Goal: Communication & Community: Answer question/provide support

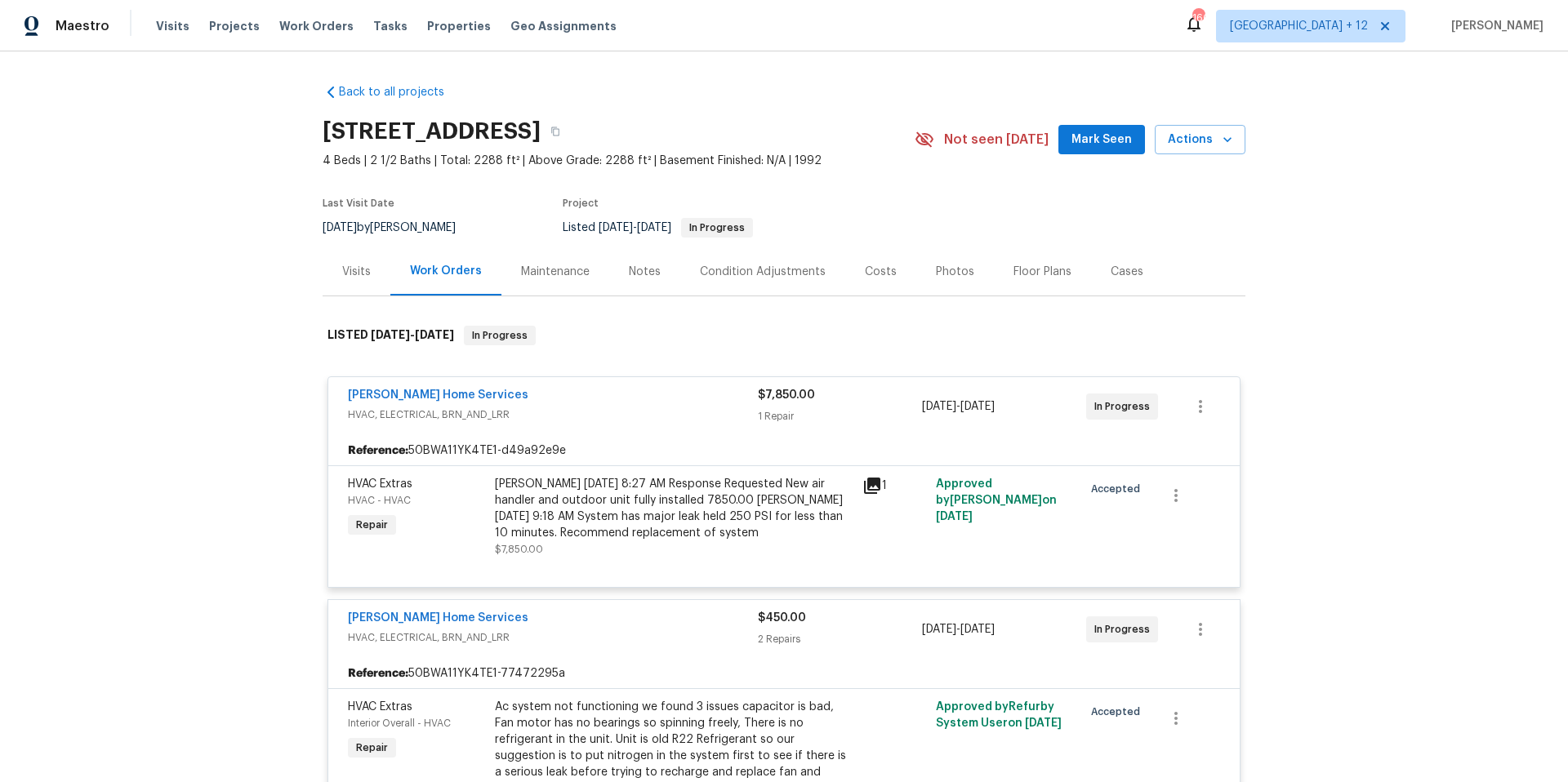
click at [282, 26] on span "Work Orders" at bounding box center [316, 26] width 74 height 17
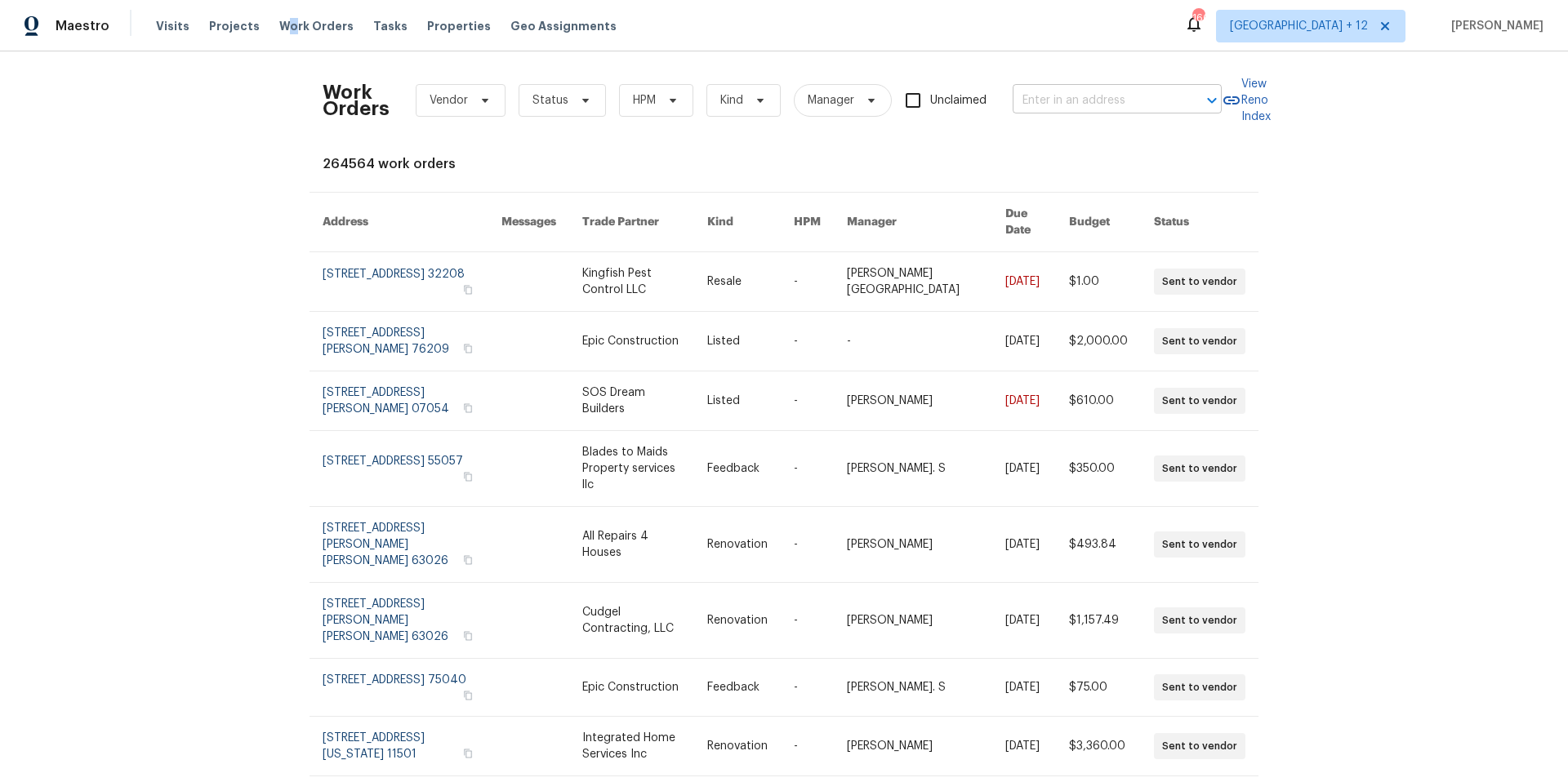
click at [1136, 102] on input "text" at bounding box center [1094, 101] width 163 height 25
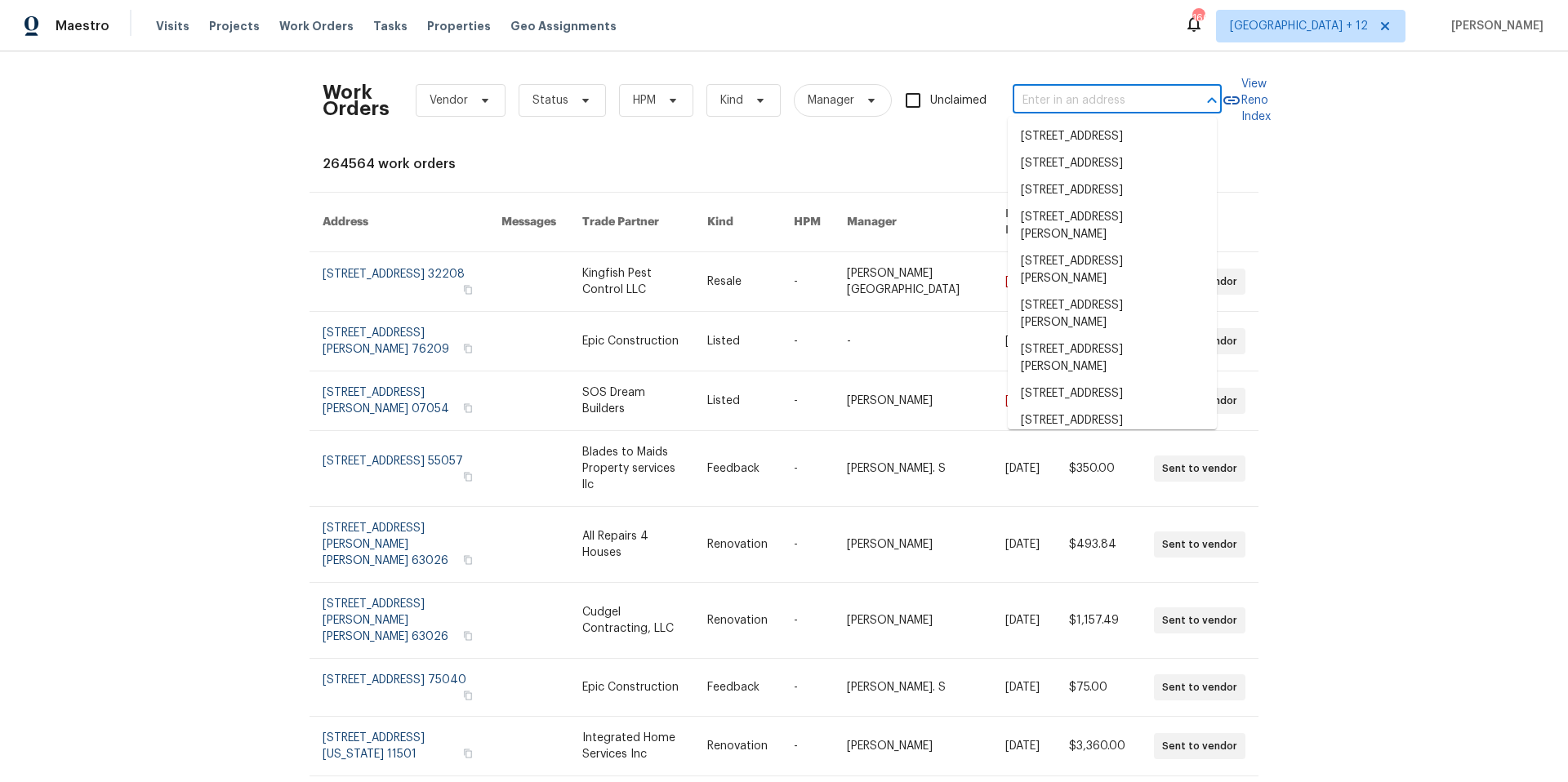
paste input "[STREET_ADDRESS][PERSON_NAME]"
type input "[STREET_ADDRESS][PERSON_NAME]"
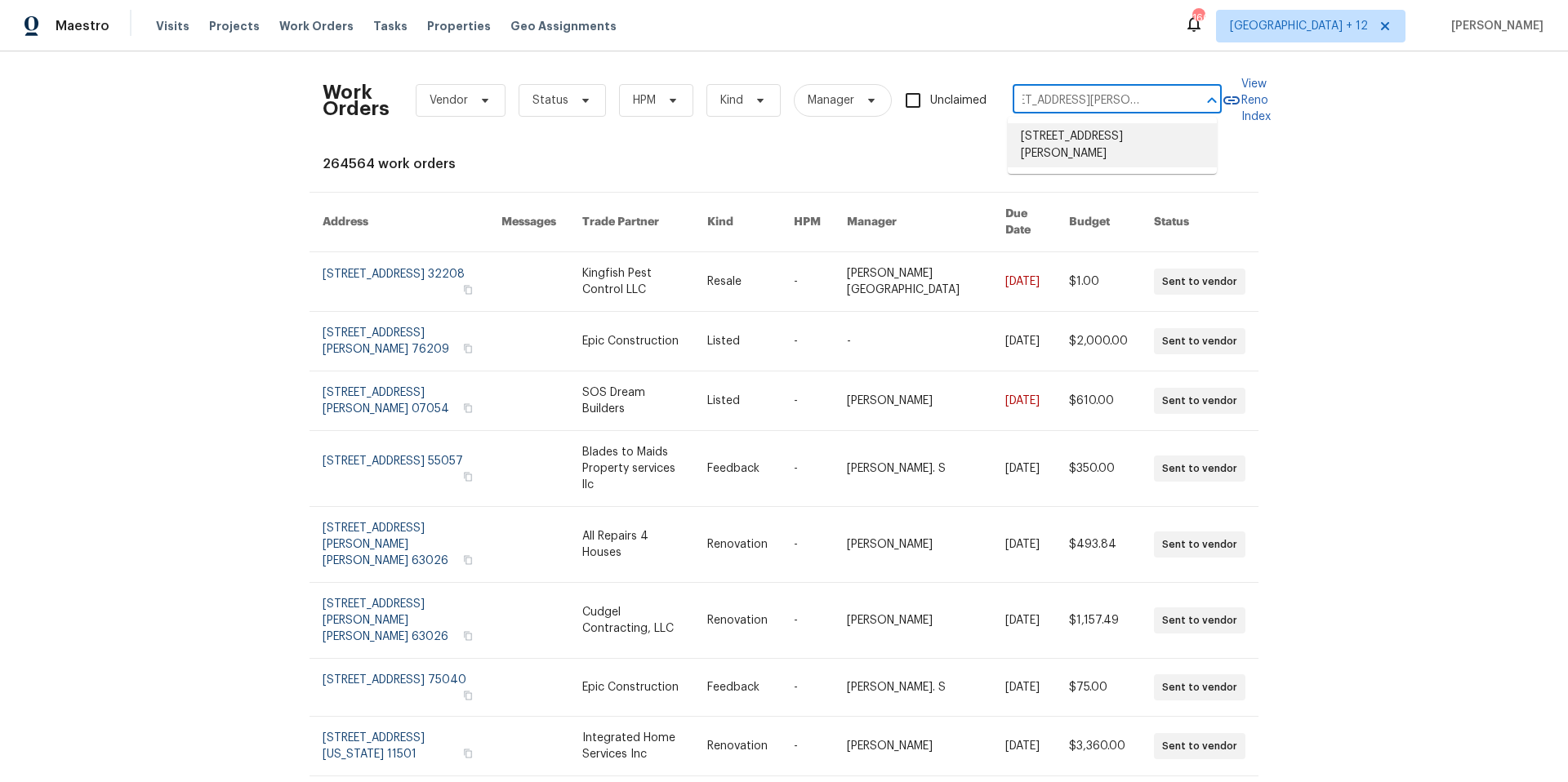
click at [1098, 150] on li "[STREET_ADDRESS][PERSON_NAME]" at bounding box center [1112, 145] width 209 height 44
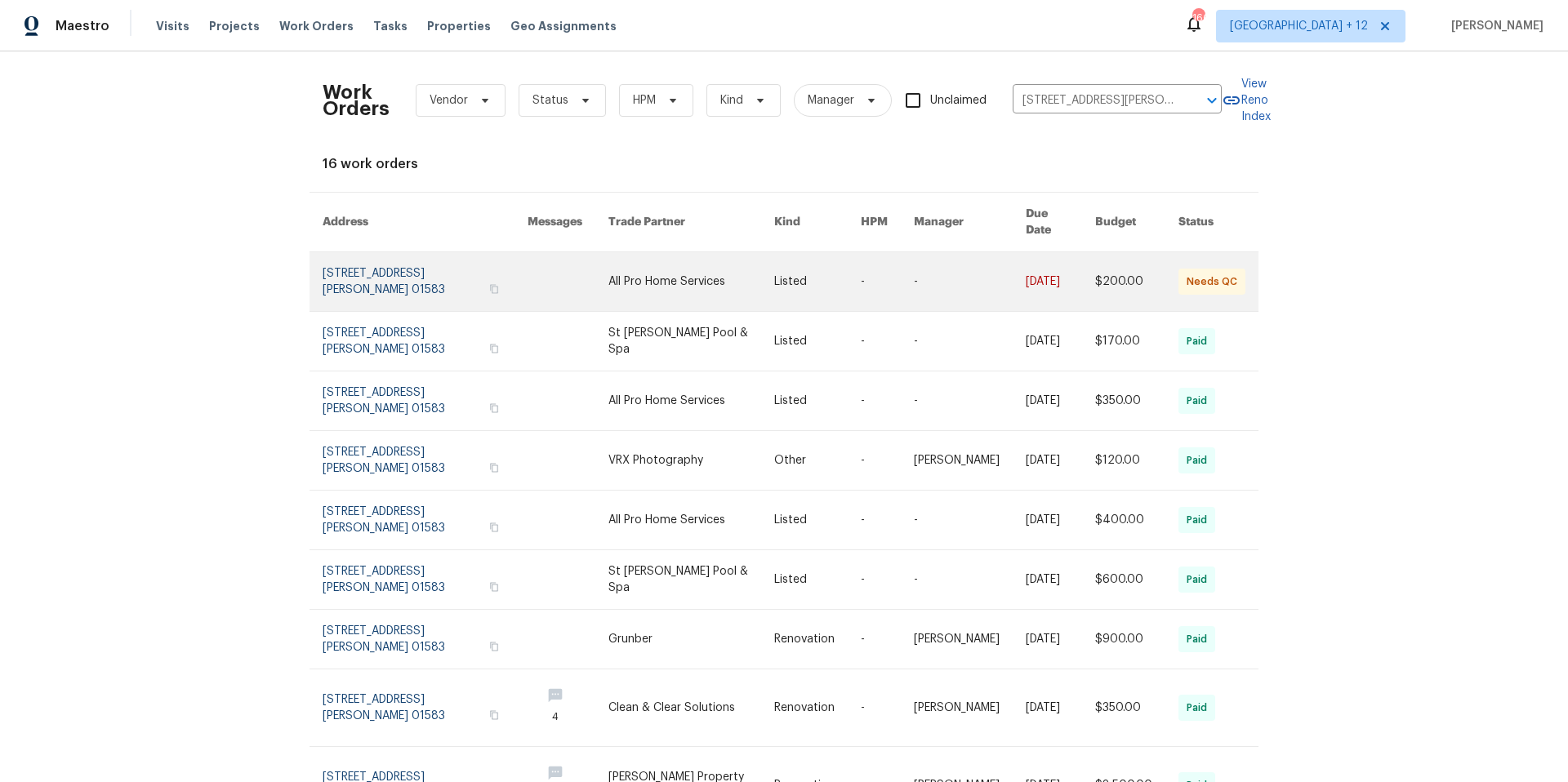
click at [379, 260] on link at bounding box center [425, 281] width 205 height 59
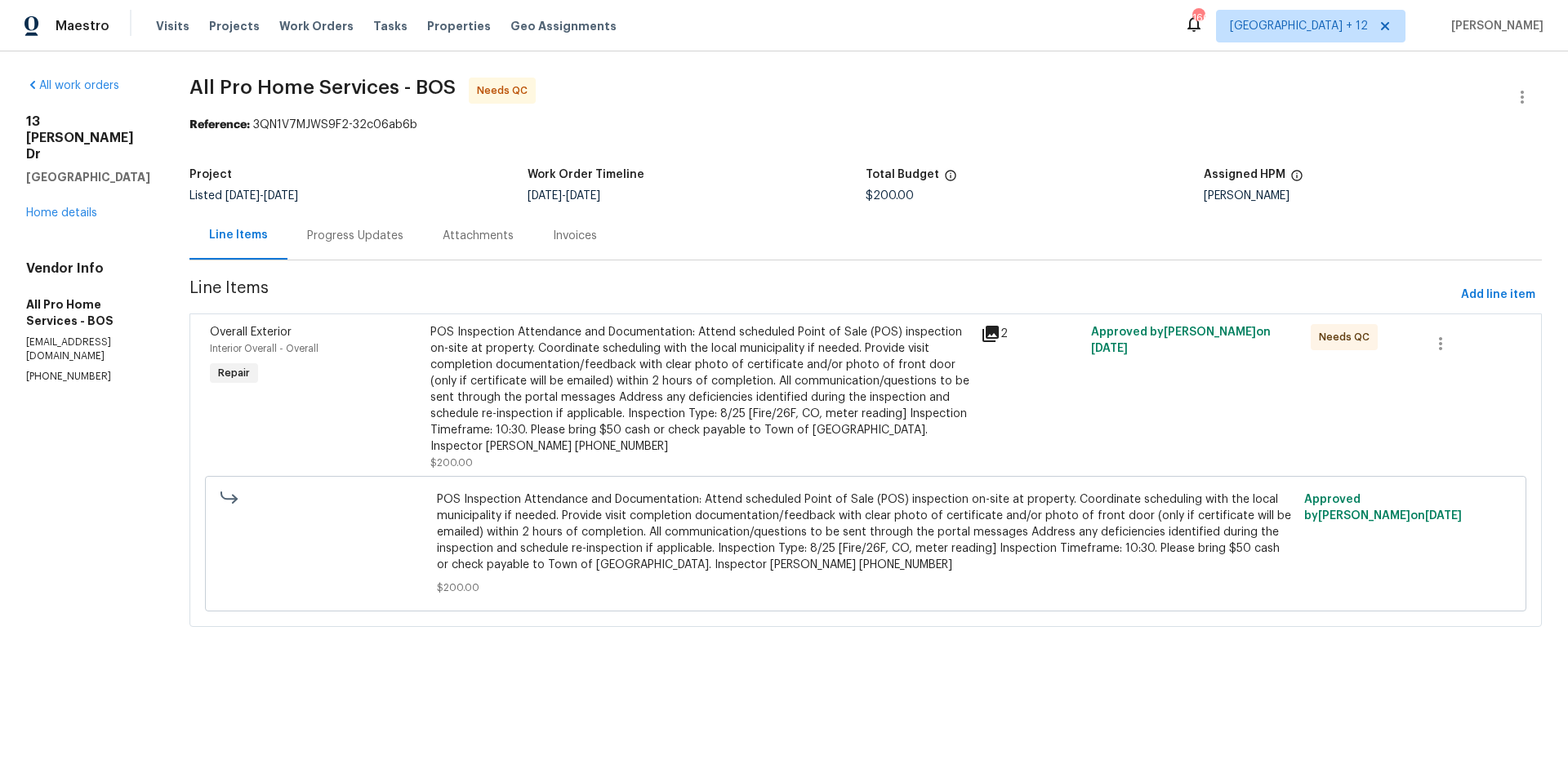
click at [371, 229] on div "Progress Updates" at bounding box center [355, 236] width 96 height 17
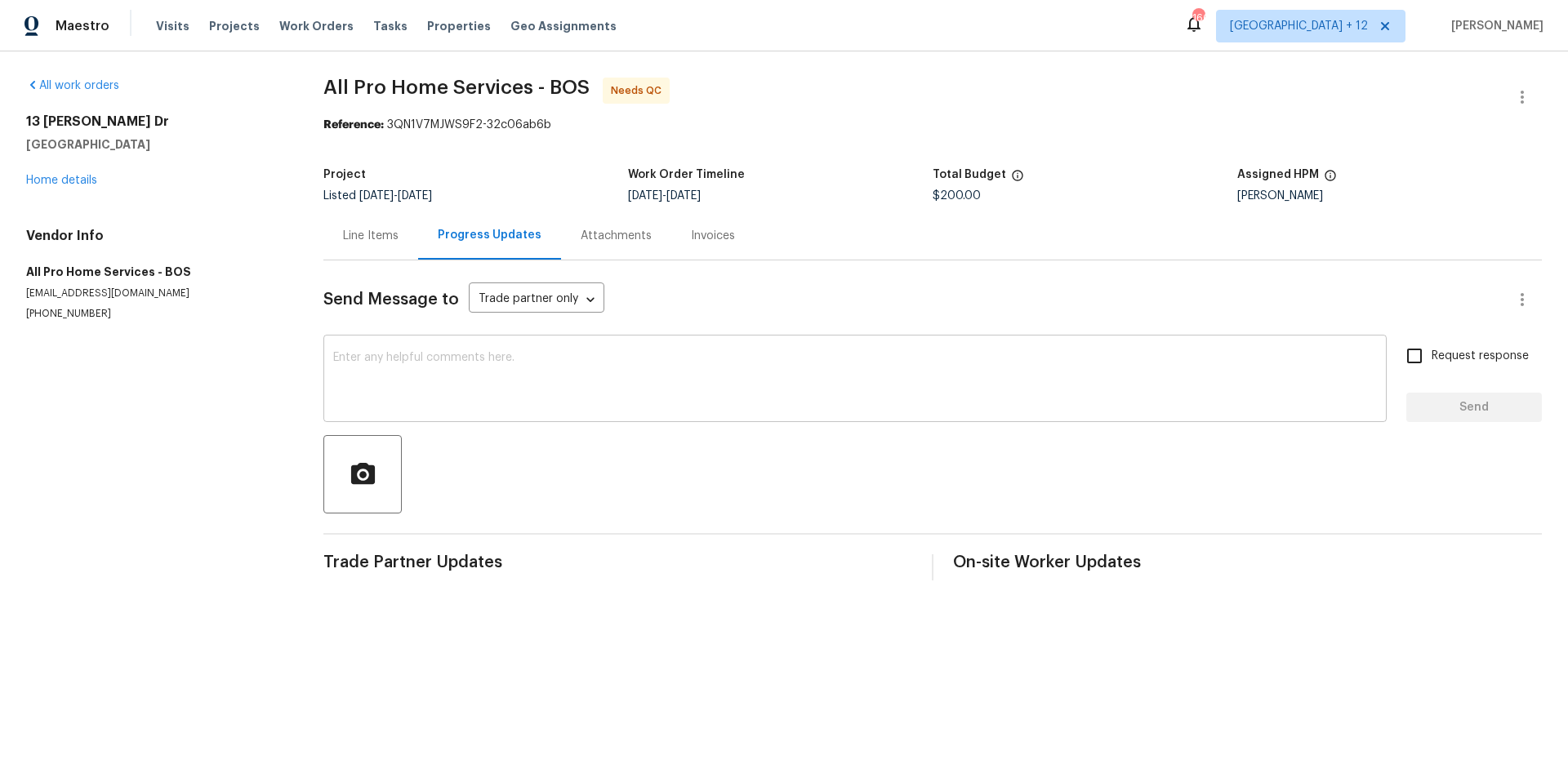
click at [511, 377] on textarea at bounding box center [854, 380] width 1043 height 57
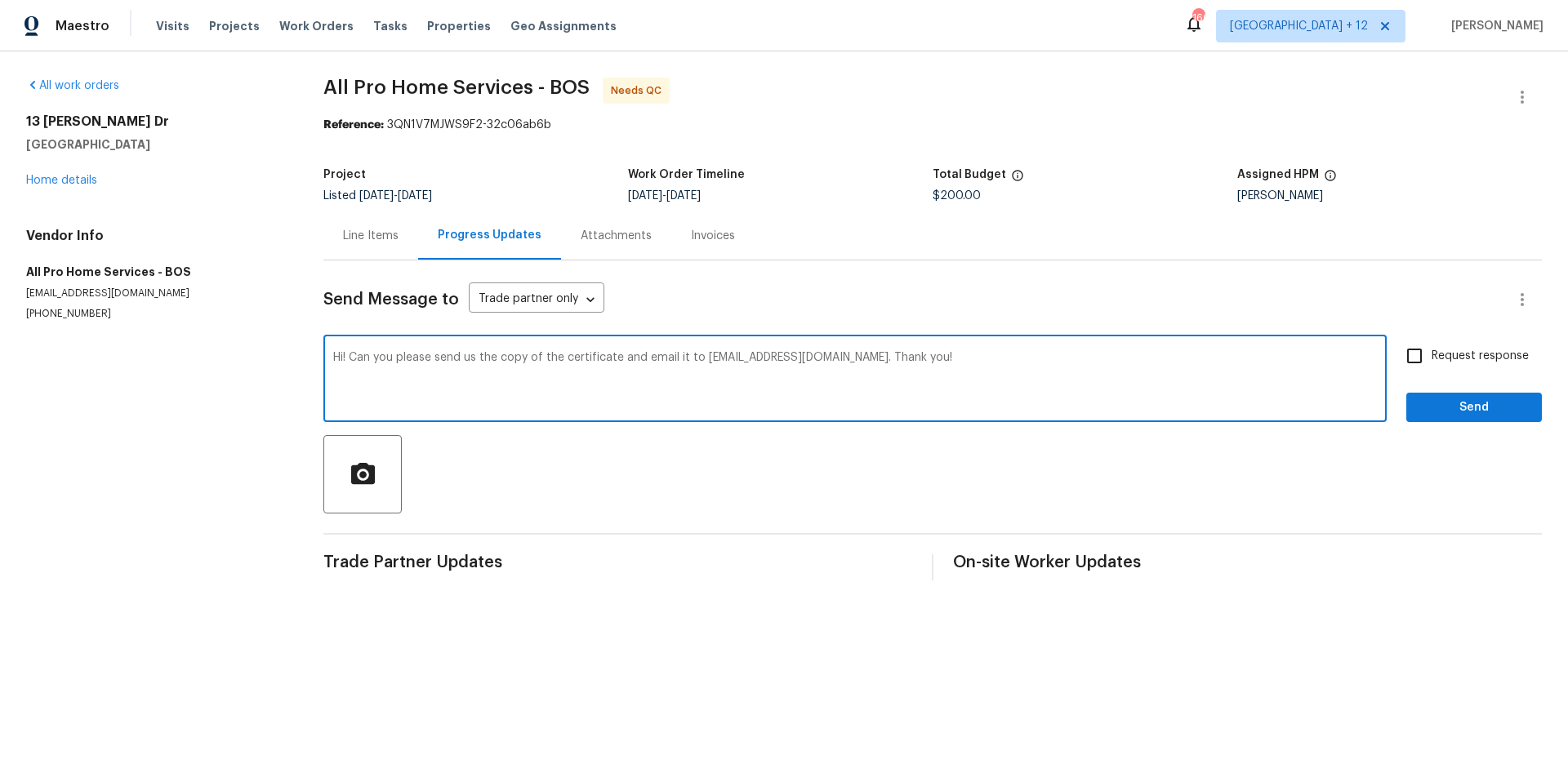
type textarea "Hi! Can you please send us the copy of the certificate and email it to [EMAIL_A…"
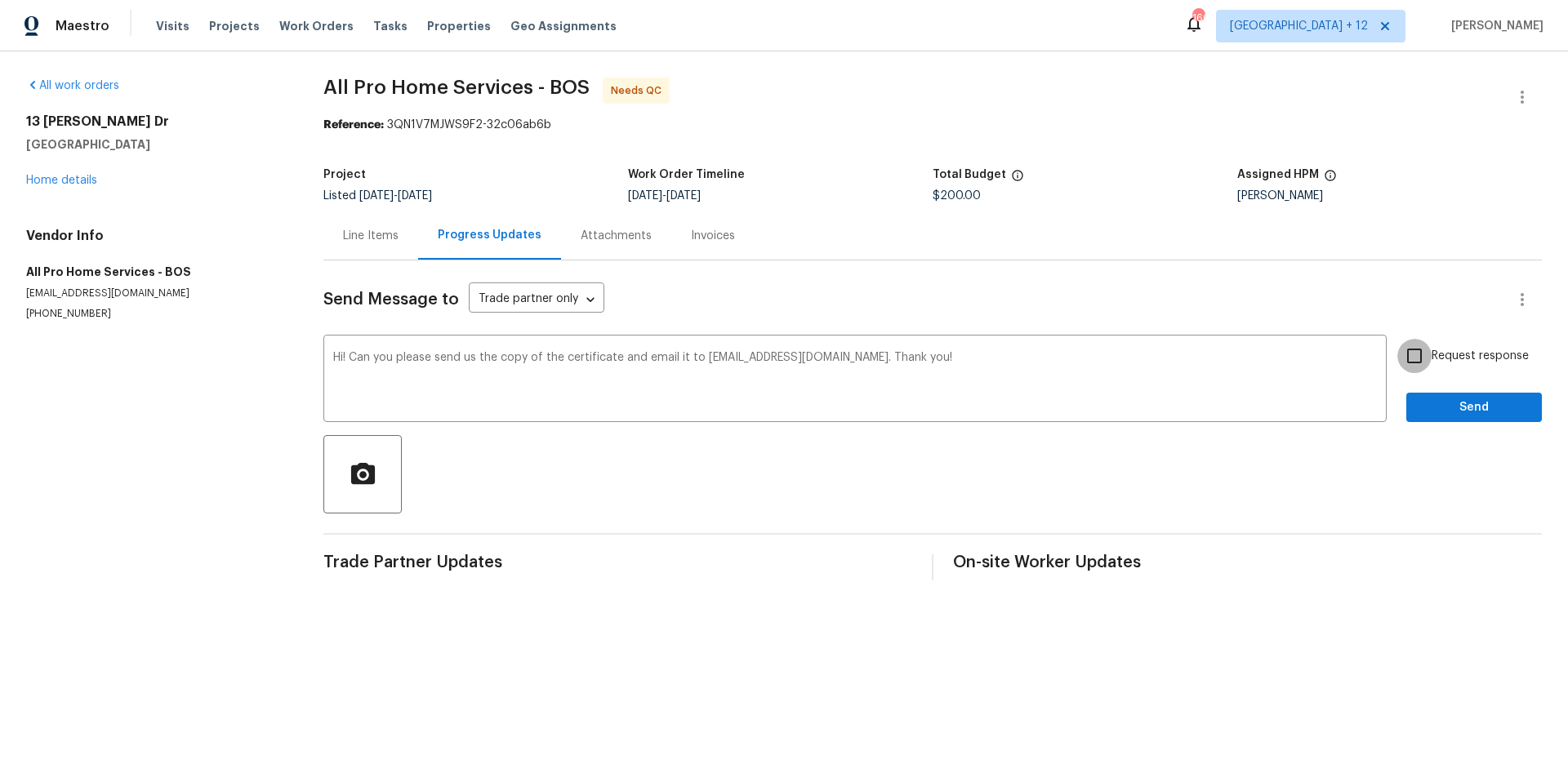
click at [1409, 356] on input "Request response" at bounding box center [1414, 356] width 34 height 34
checkbox input "true"
drag, startPoint x: 1473, startPoint y: 406, endPoint x: 633, endPoint y: 235, distance: 857.2
click at [1473, 406] on span "Send" at bounding box center [1473, 407] width 109 height 20
